Goal: Navigation & Orientation: Find specific page/section

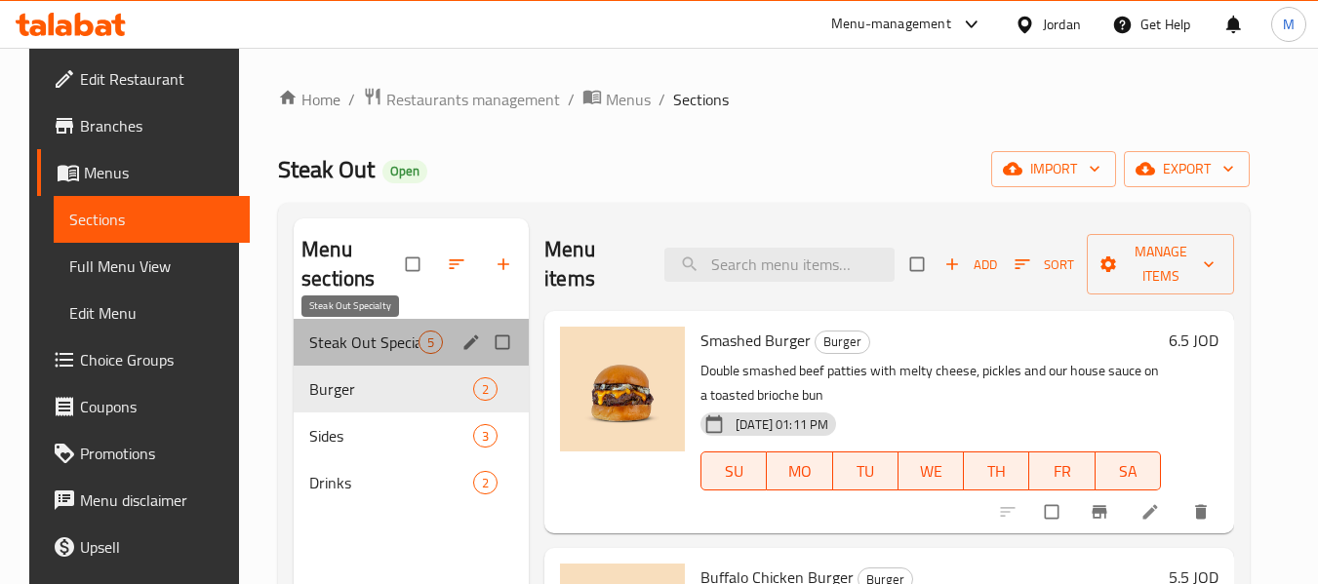
click at [371, 344] on span "Steak Out Specialty" at bounding box center [363, 342] width 109 height 23
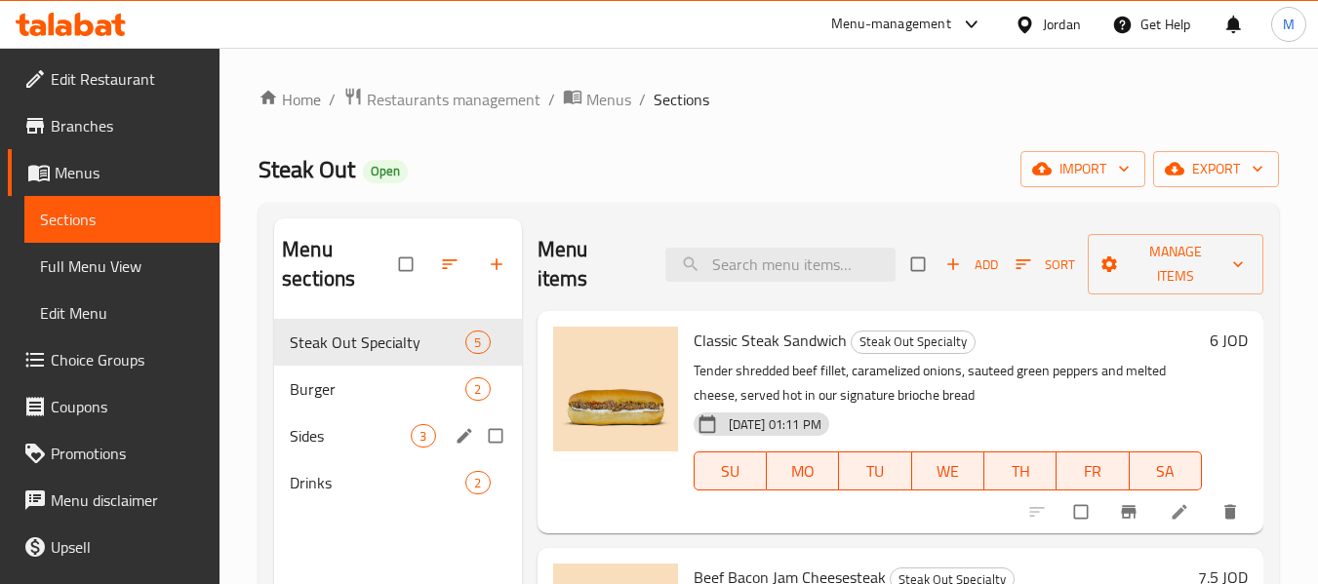
click at [352, 421] on div "Sides 3" at bounding box center [397, 436] width 247 height 47
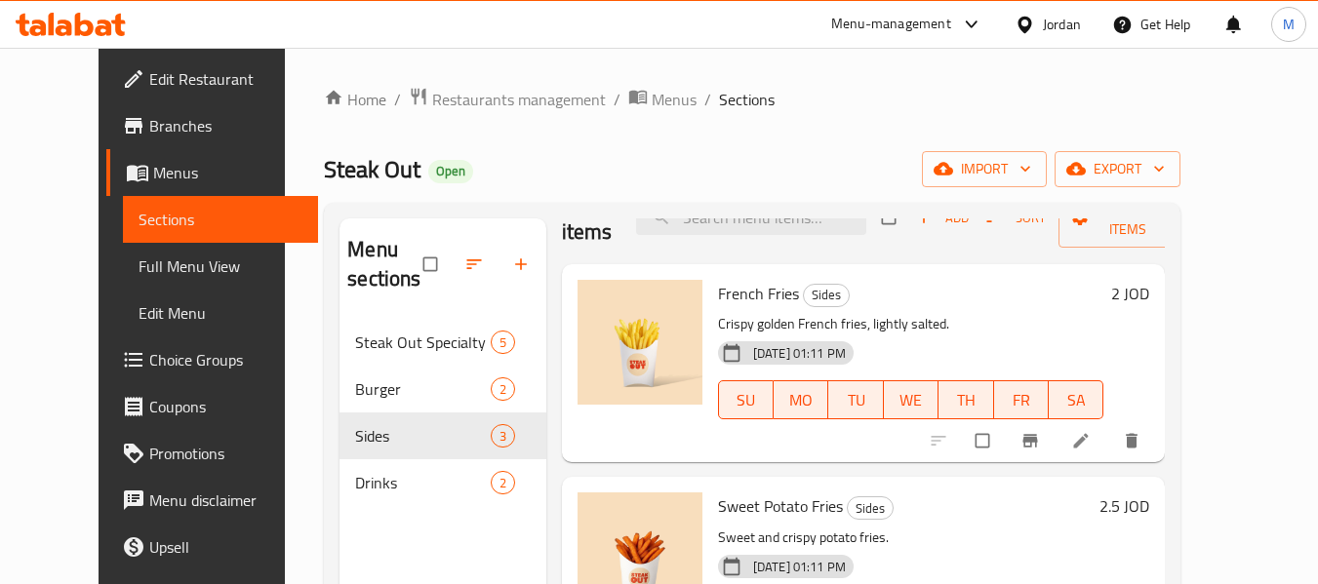
scroll to position [133, 0]
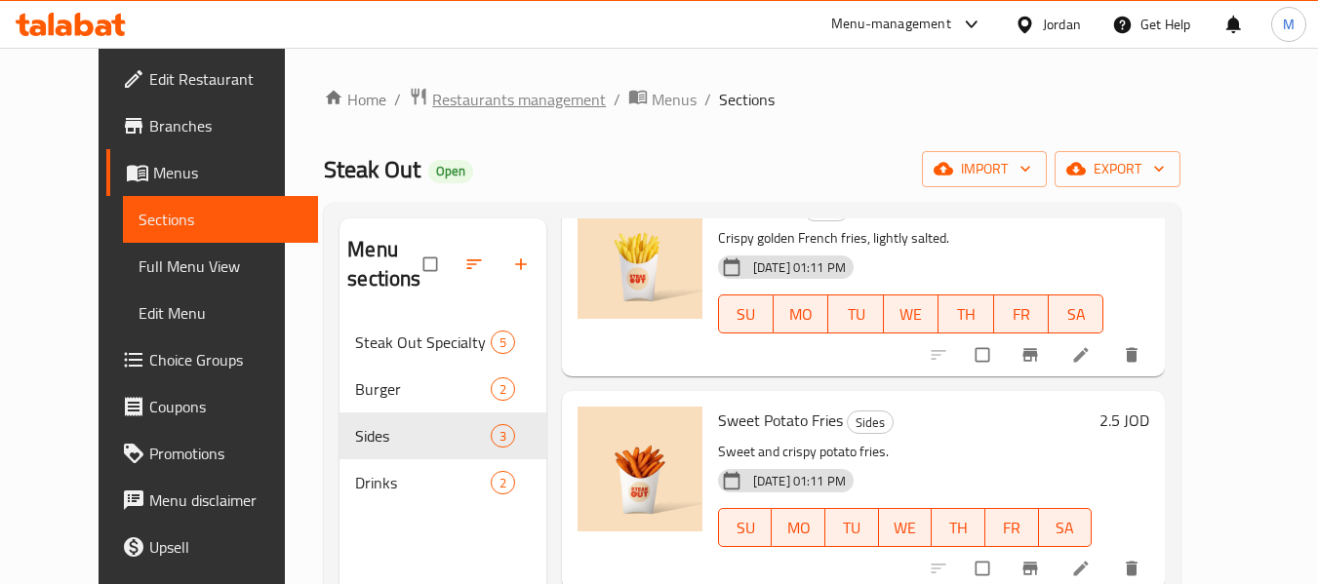
click at [443, 105] on span "Restaurants management" at bounding box center [519, 99] width 174 height 23
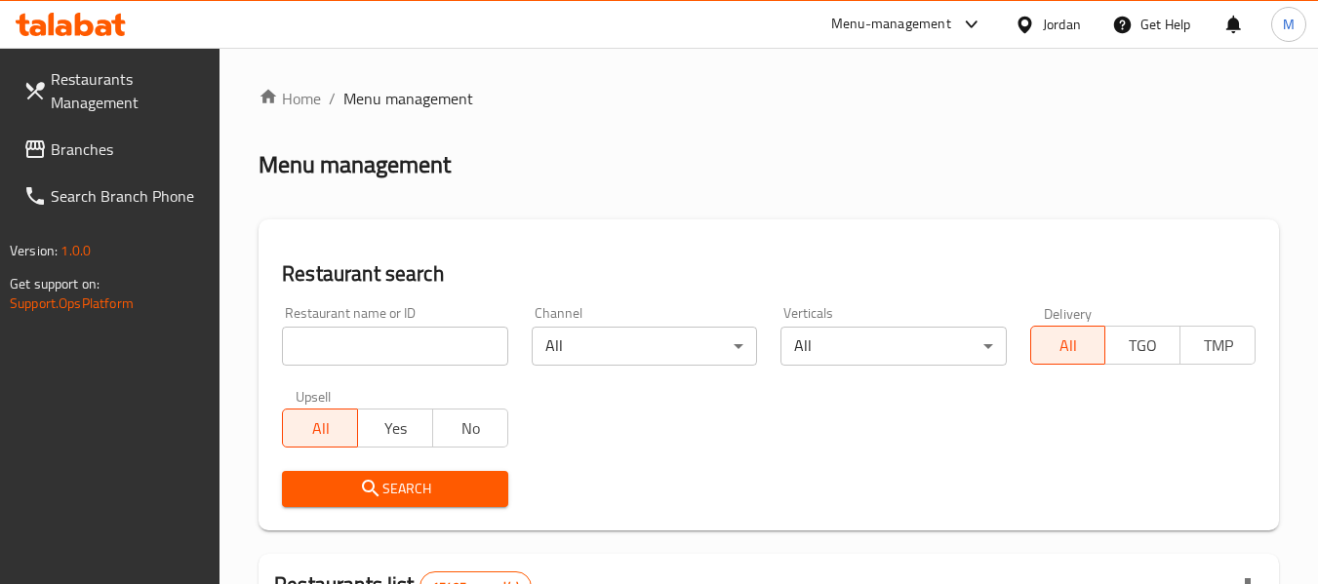
click at [1021, 21] on icon at bounding box center [1024, 25] width 20 height 20
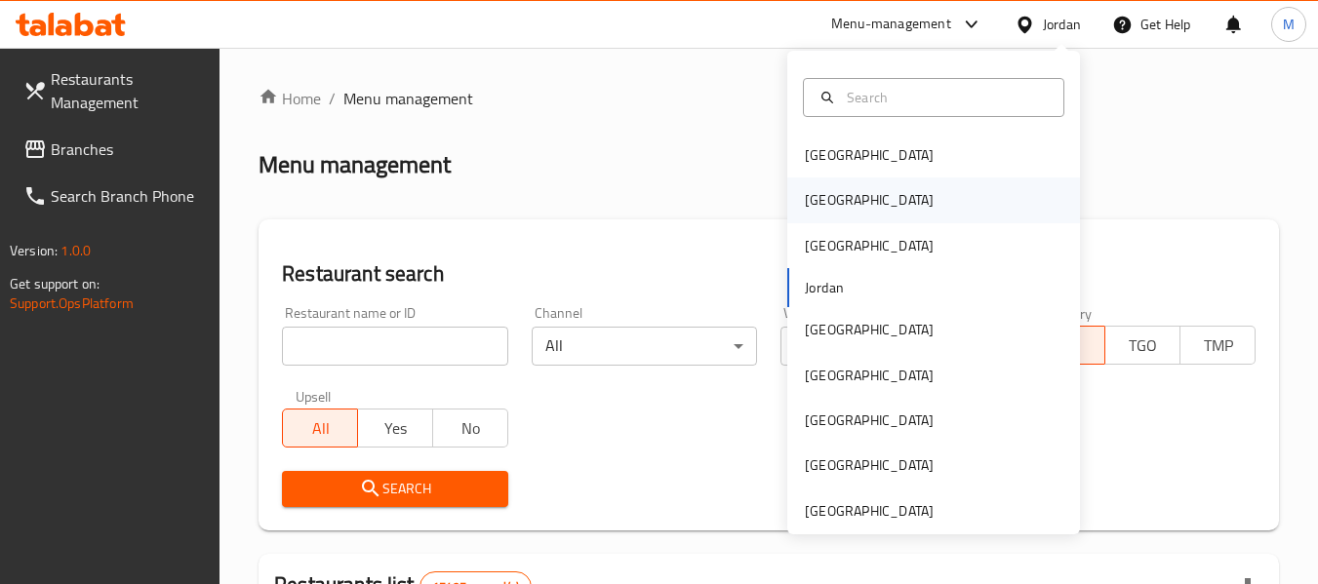
click at [837, 212] on div "Egypt" at bounding box center [869, 200] width 160 height 45
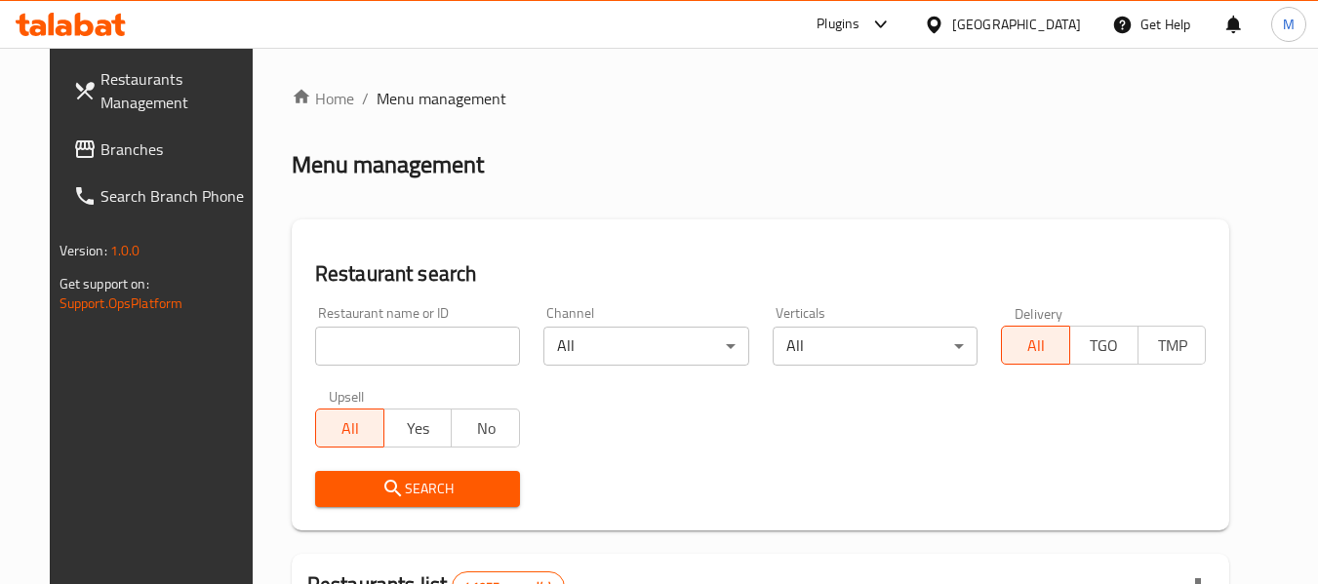
drag, startPoint x: 187, startPoint y: 4, endPoint x: 710, endPoint y: 231, distance: 570.1
click at [710, 231] on div "Restaurant search Restaurant name or ID Restaurant name or ID Channel All ​ Ver…" at bounding box center [761, 374] width 938 height 311
click at [156, 143] on span "Branches" at bounding box center [177, 149] width 154 height 23
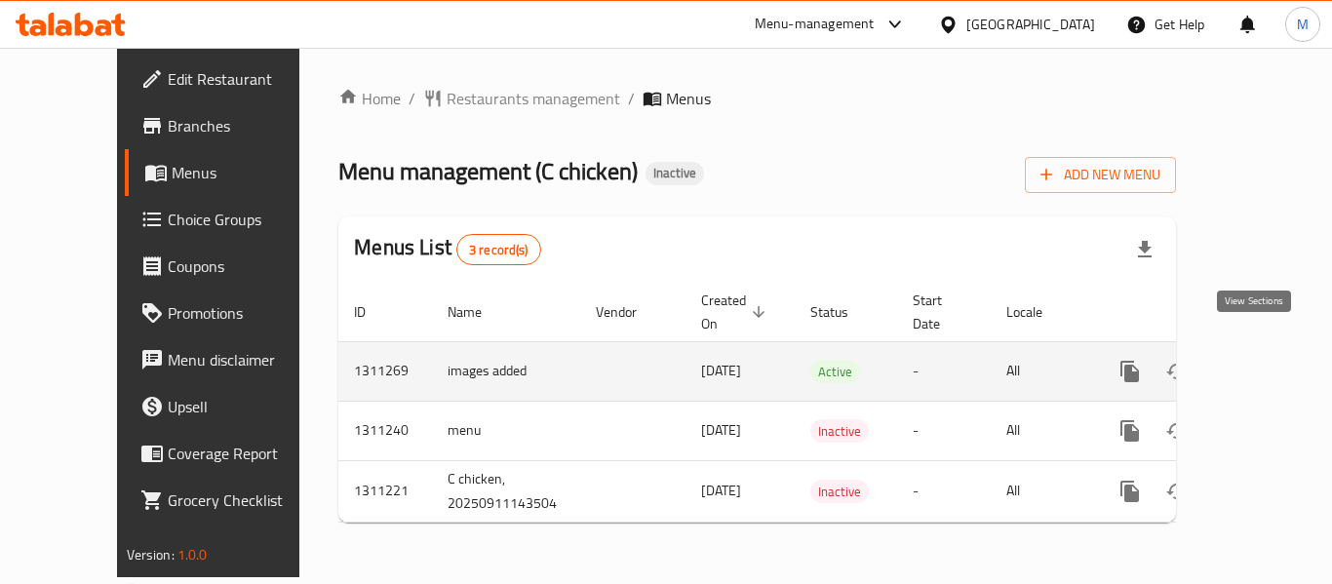
click at [1262, 363] on icon "enhanced table" at bounding box center [1271, 372] width 18 height 18
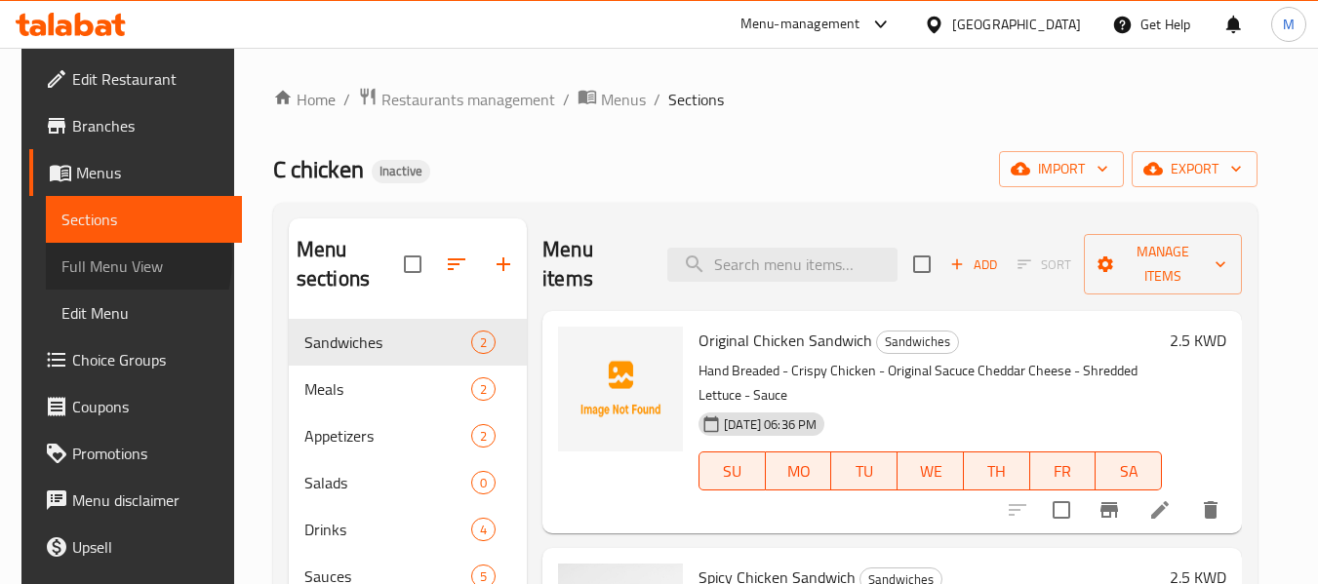
click at [76, 259] on span "Full Menu View" at bounding box center [143, 266] width 165 height 23
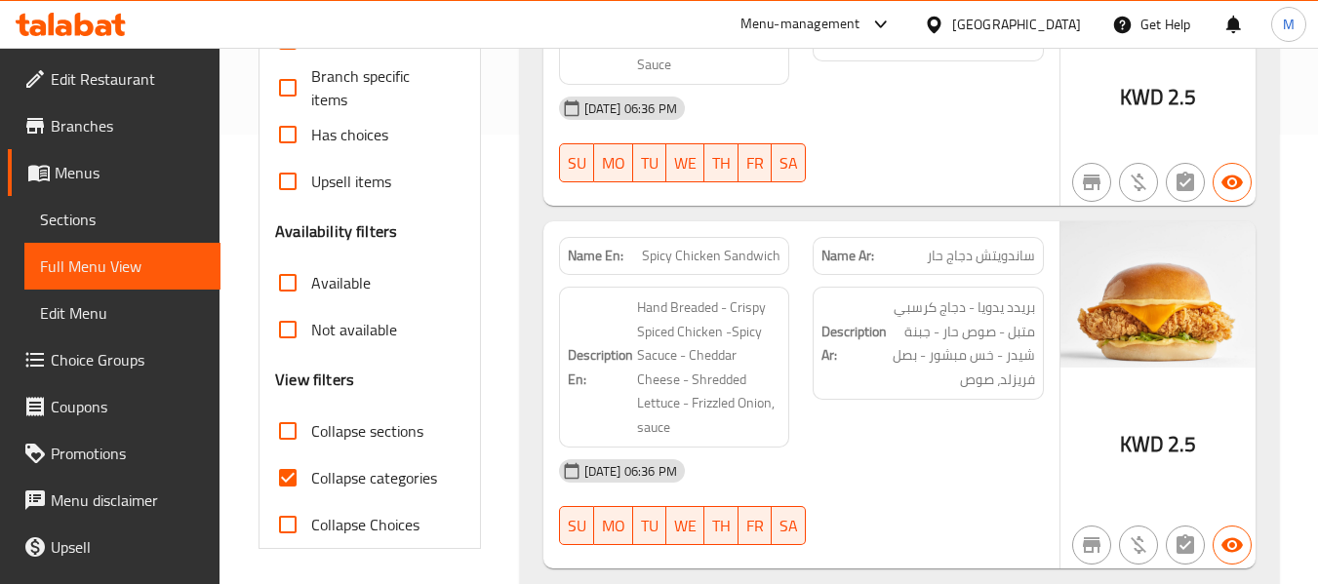
scroll to position [585, 0]
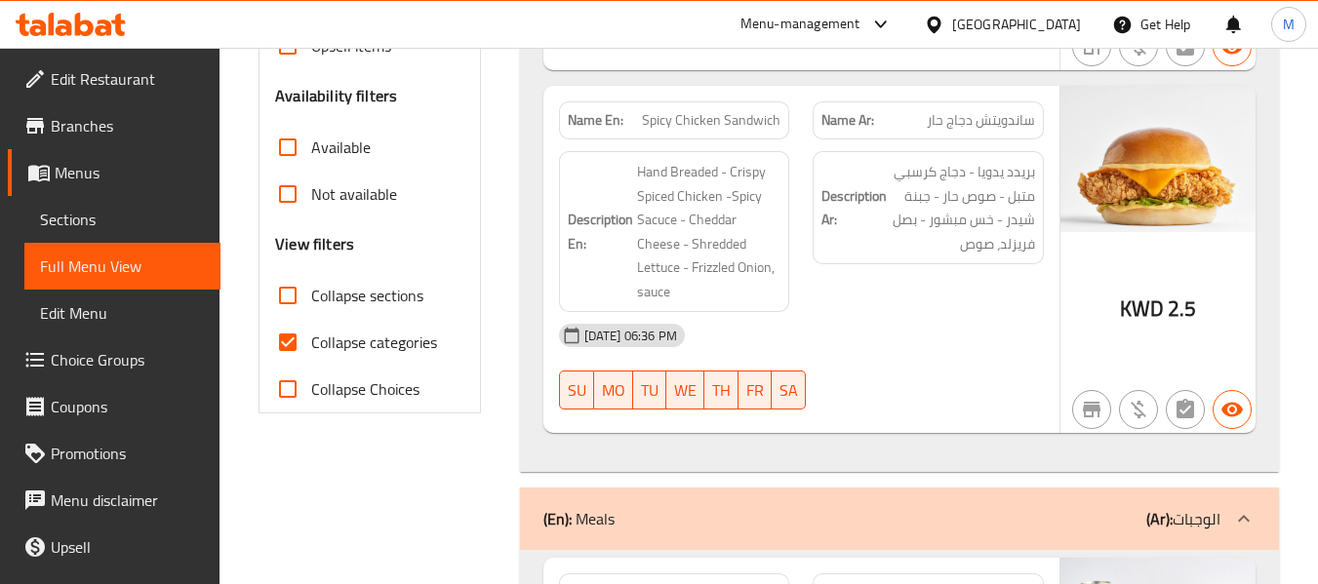
click at [418, 350] on span "Collapse categories" at bounding box center [374, 342] width 126 height 23
click at [311, 350] on input "Collapse categories" at bounding box center [287, 342] width 47 height 47
checkbox input "false"
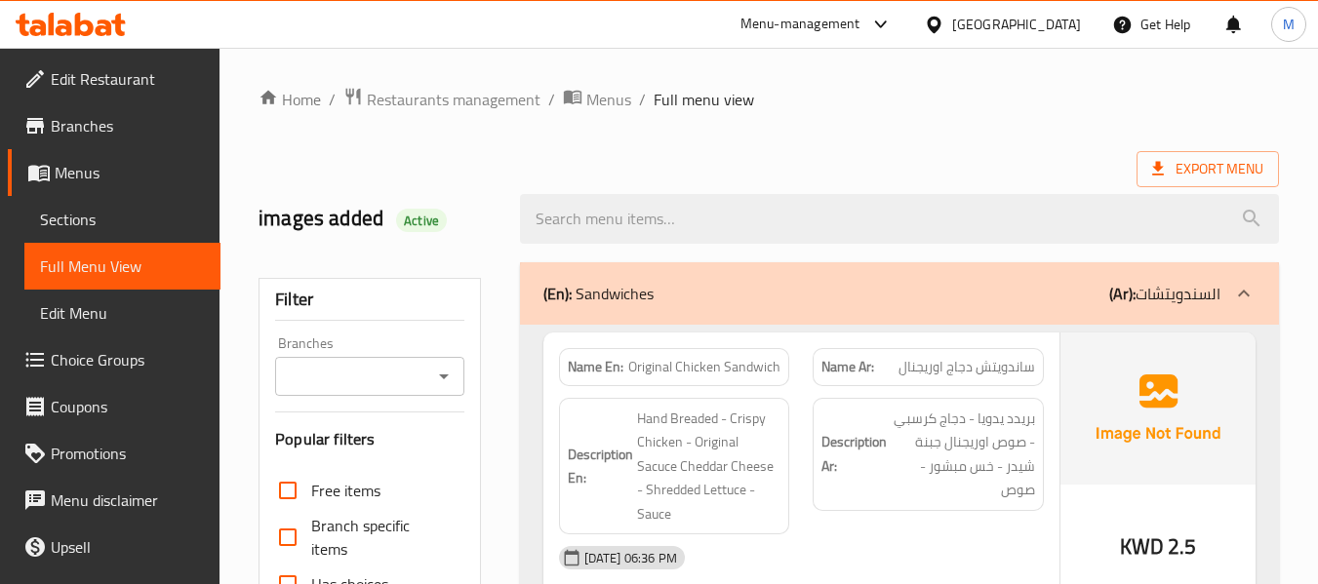
scroll to position [2312, 0]
